Goal: Transaction & Acquisition: Obtain resource

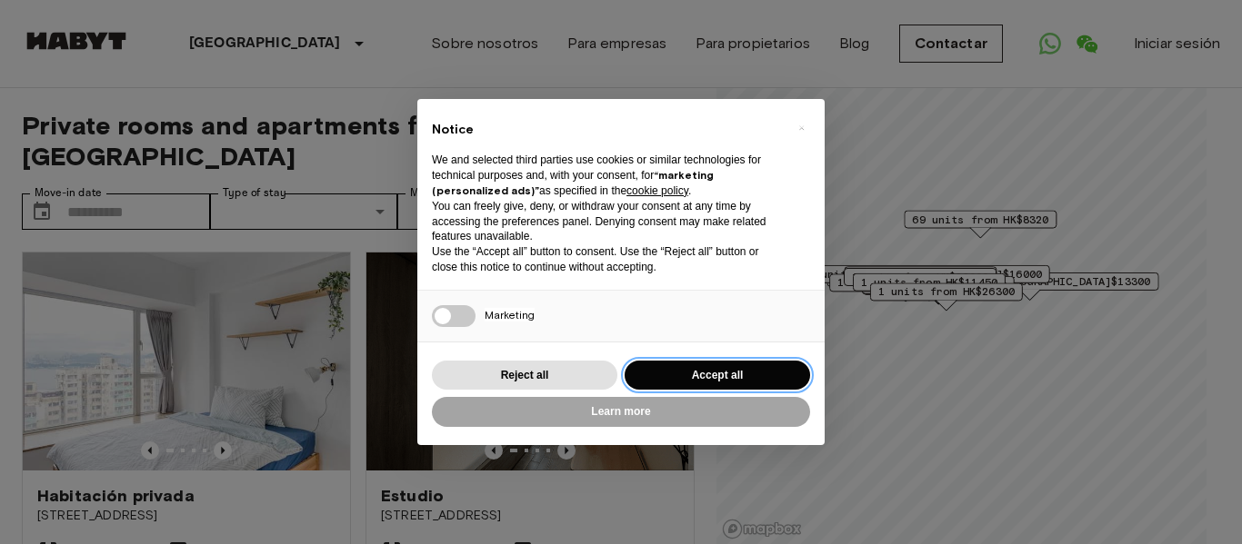
click at [747, 384] on button "Accept all" at bounding box center [716, 376] width 185 height 30
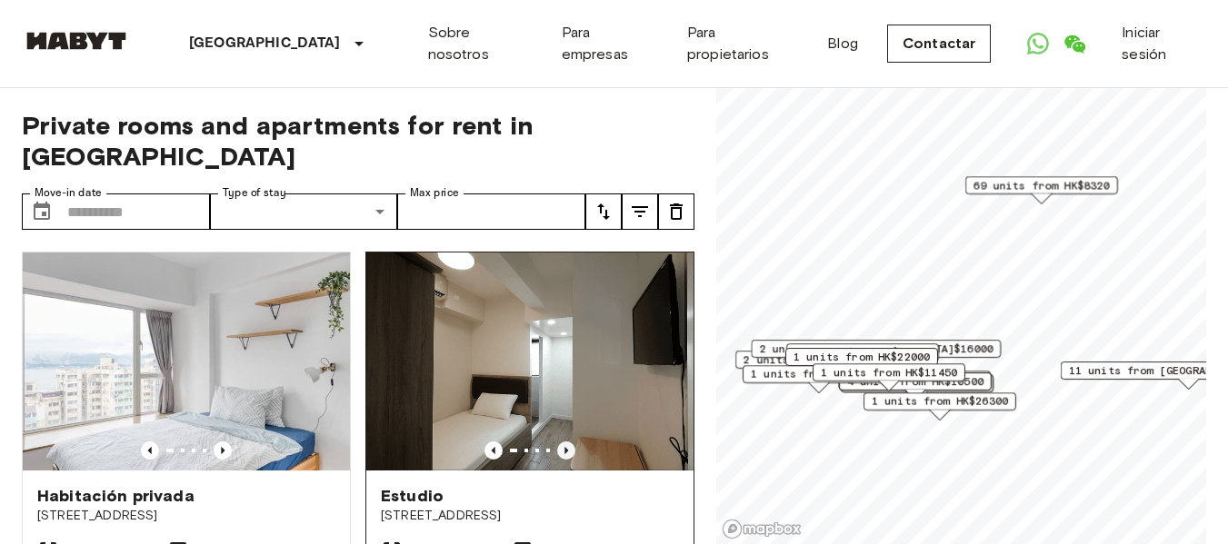
click at [557, 442] on icon "Previous image" at bounding box center [566, 451] width 18 height 18
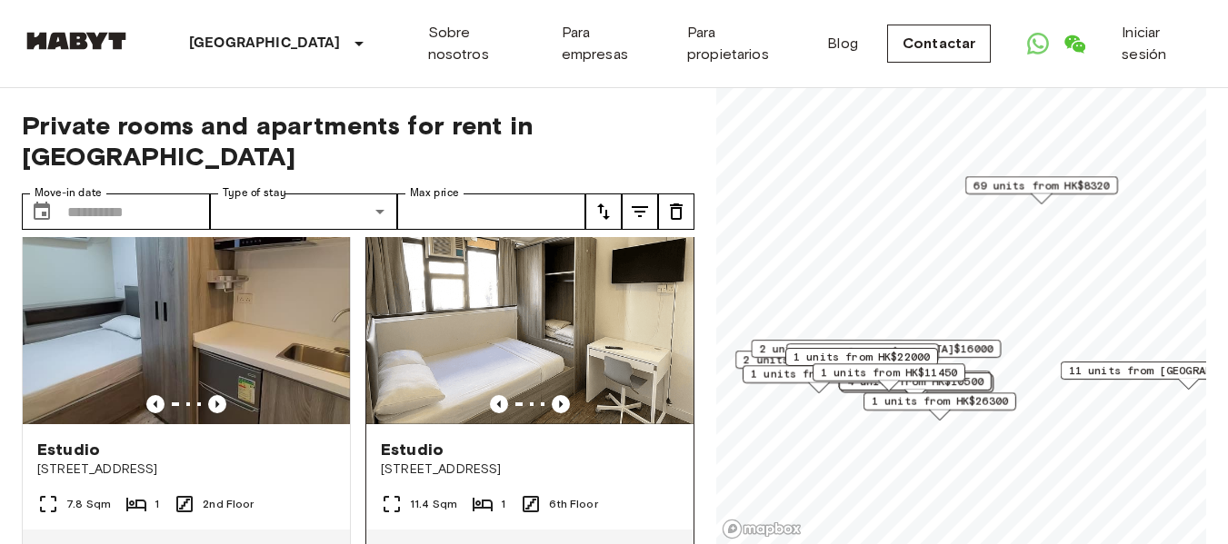
scroll to position [818, 0]
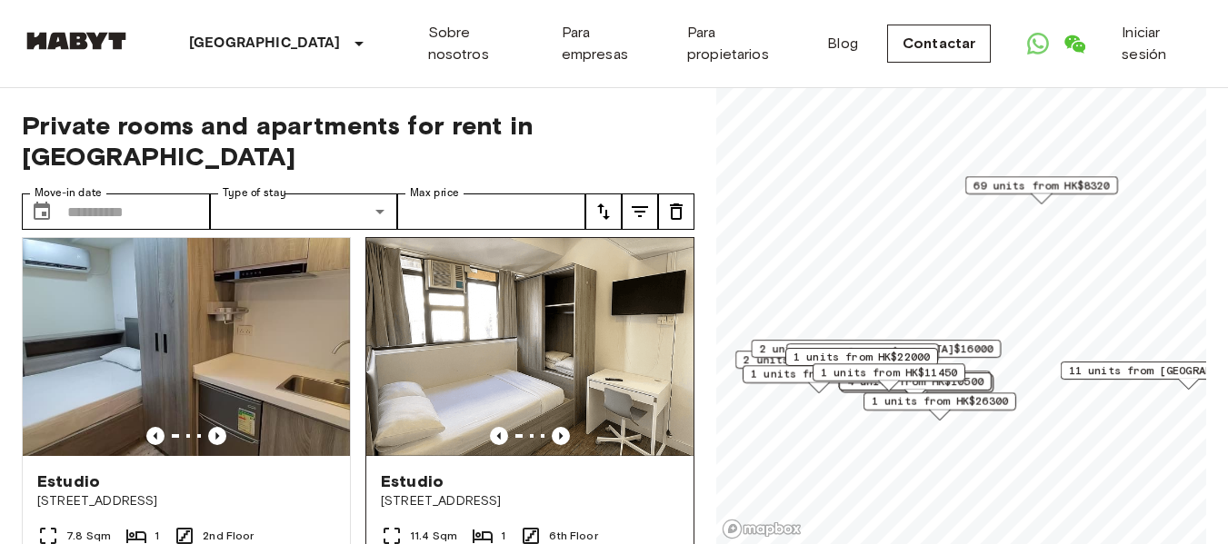
click at [522, 341] on img at bounding box center [529, 347] width 327 height 218
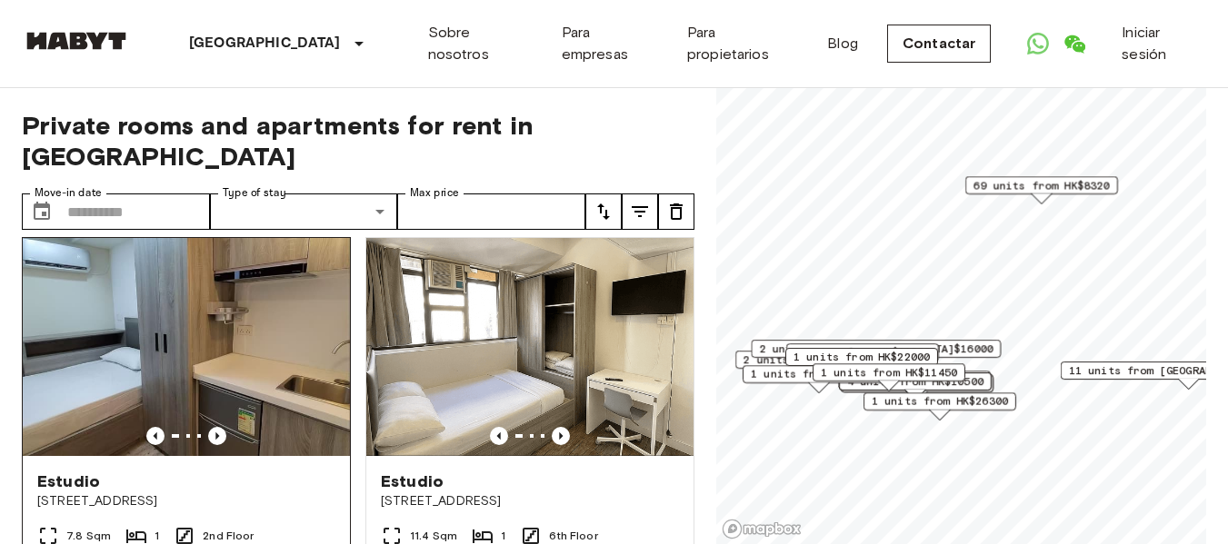
click at [255, 351] on img at bounding box center [186, 347] width 327 height 218
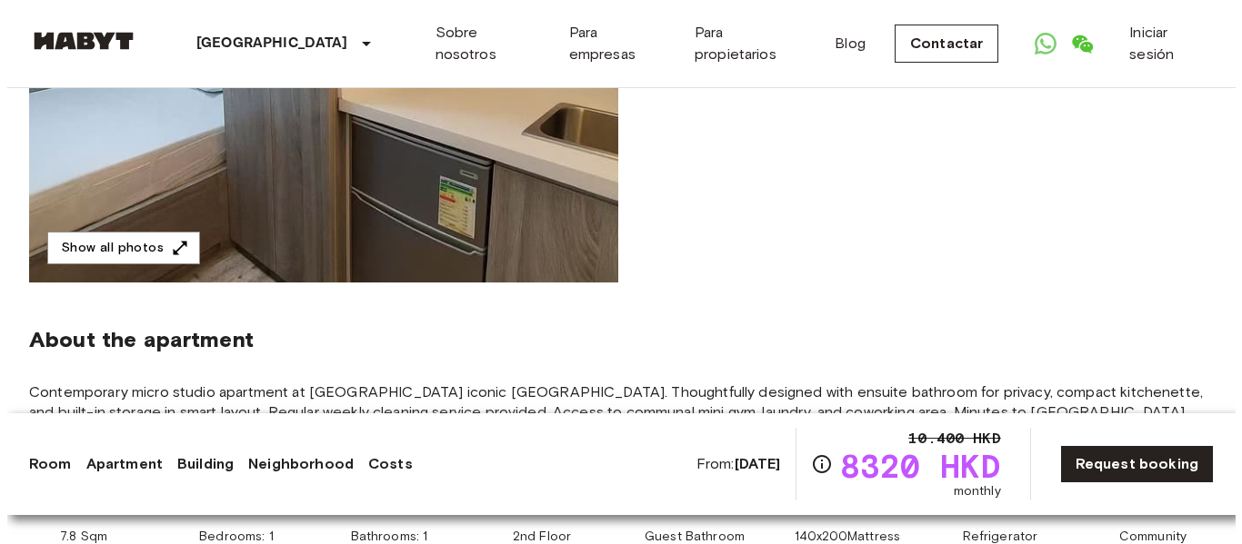
scroll to position [454, 0]
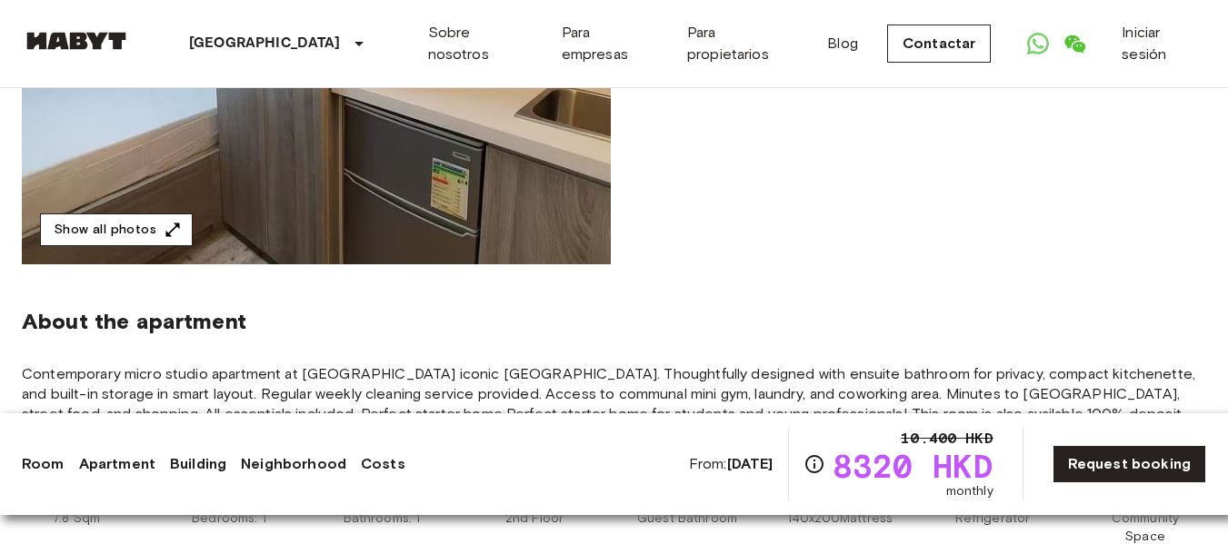
click at [164, 230] on icon "button" at bounding box center [173, 230] width 18 height 18
